Goal: Task Accomplishment & Management: Use online tool/utility

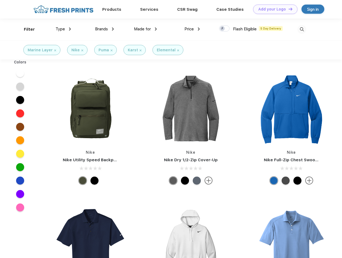
click at [273, 9] on link "Add your Logo Design Tool" at bounding box center [275, 9] width 44 height 9
click at [0, 0] on div "Design Tool" at bounding box center [0, 0] width 0 height 0
click at [288, 9] on link "Add your Logo Design Tool" at bounding box center [275, 9] width 44 height 9
click at [26, 29] on div "Filter" at bounding box center [29, 29] width 11 height 6
click at [63, 29] on span "Type" at bounding box center [60, 29] width 9 height 5
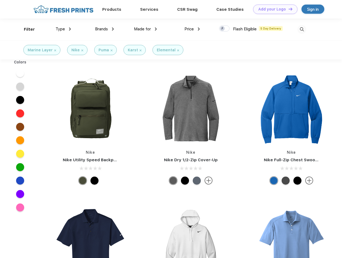
click at [104, 29] on span "Brands" at bounding box center [101, 29] width 13 height 5
click at [145, 29] on span "Made for" at bounding box center [142, 29] width 17 height 5
click at [192, 29] on span "Price" at bounding box center [188, 29] width 9 height 5
click at [224, 29] on div at bounding box center [224, 28] width 10 height 6
click at [222, 29] on input "checkbox" at bounding box center [220, 26] width 3 height 3
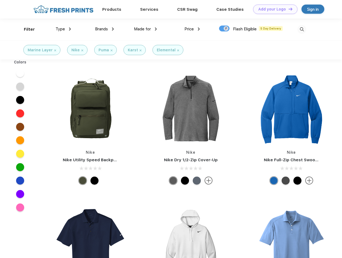
click at [302, 29] on img at bounding box center [301, 29] width 9 height 9
